Goal: Information Seeking & Learning: Learn about a topic

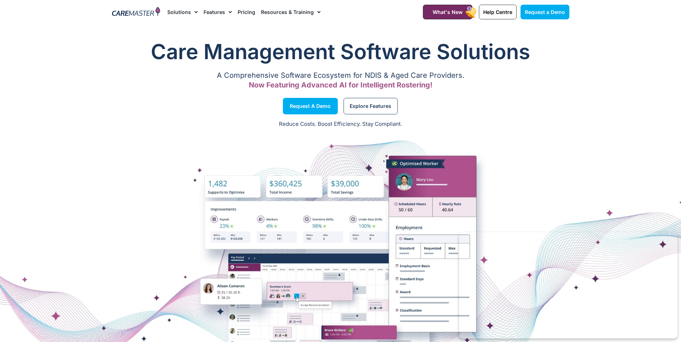
click at [131, 11] on img at bounding box center [136, 12] width 48 height 11
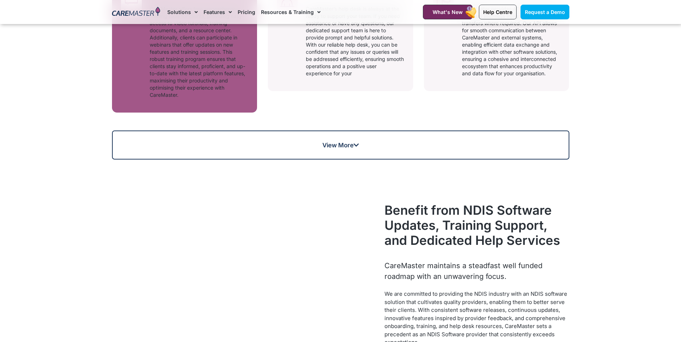
scroll to position [457, 0]
